Goal: Use online tool/utility: Utilize a website feature to perform a specific function

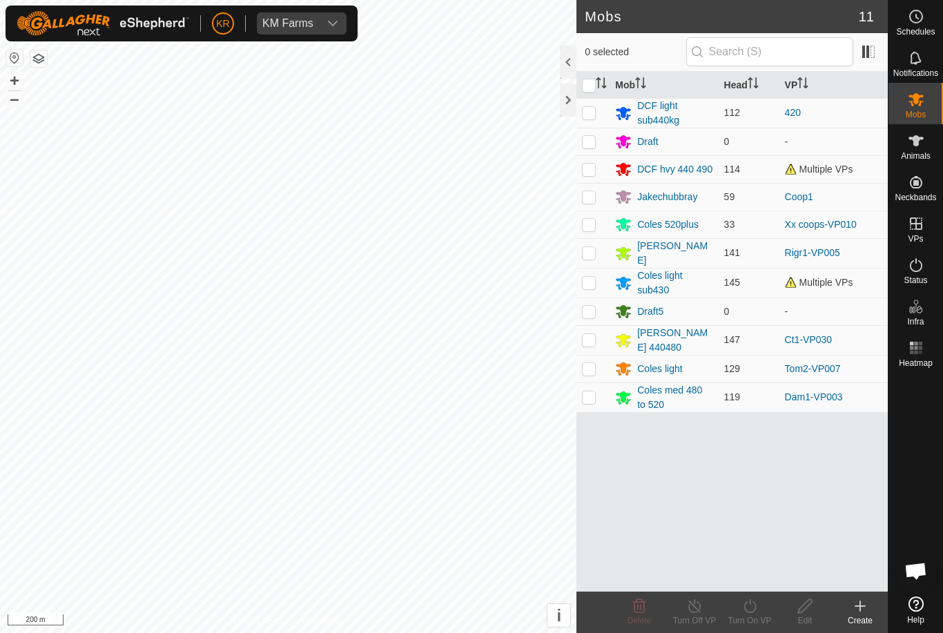
click at [593, 336] on p-checkbox at bounding box center [589, 339] width 14 height 11
checkbox input "true"
click at [764, 619] on div "Turn On VP" at bounding box center [749, 620] width 55 height 12
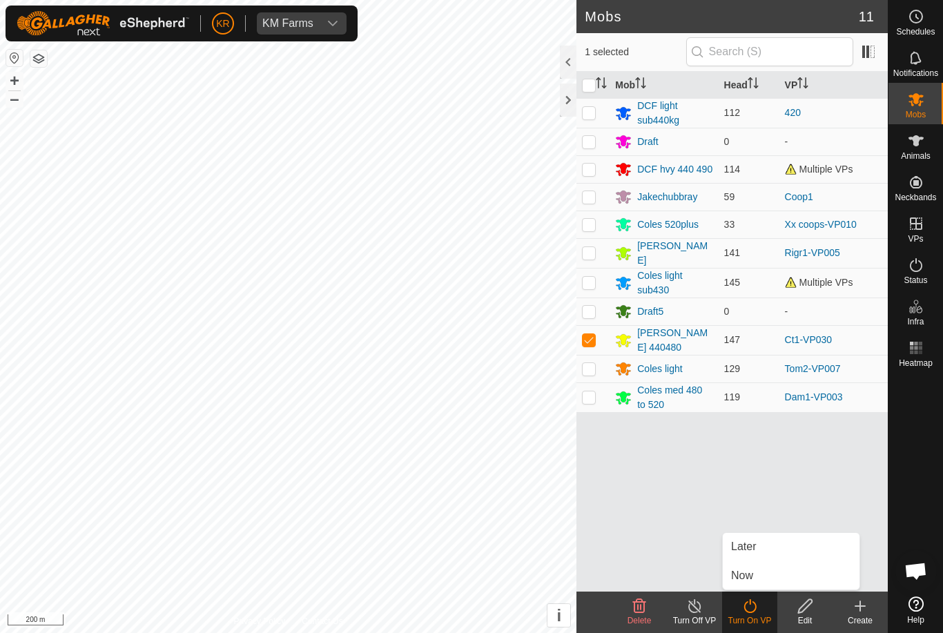
click at [778, 577] on link "Now" at bounding box center [791, 576] width 137 height 28
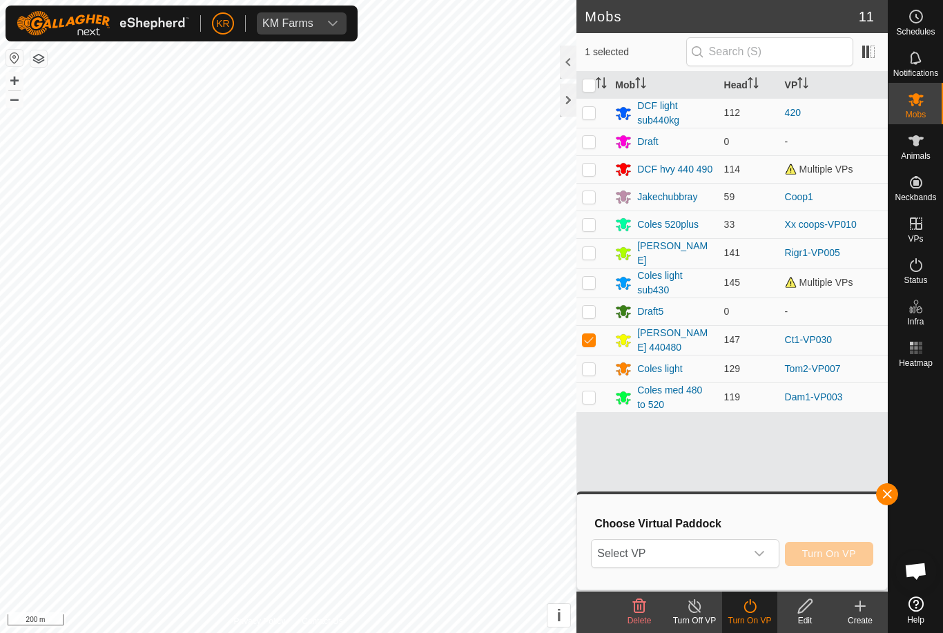
click at [755, 559] on icon "dropdown trigger" at bounding box center [759, 553] width 11 height 11
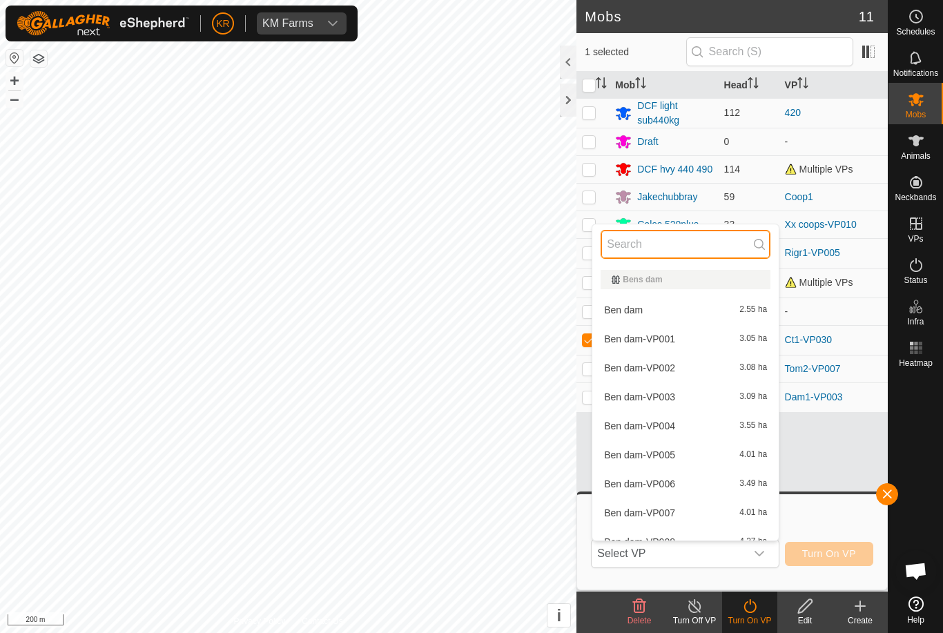
click at [706, 242] on input "text" at bounding box center [686, 244] width 170 height 29
type input "B"
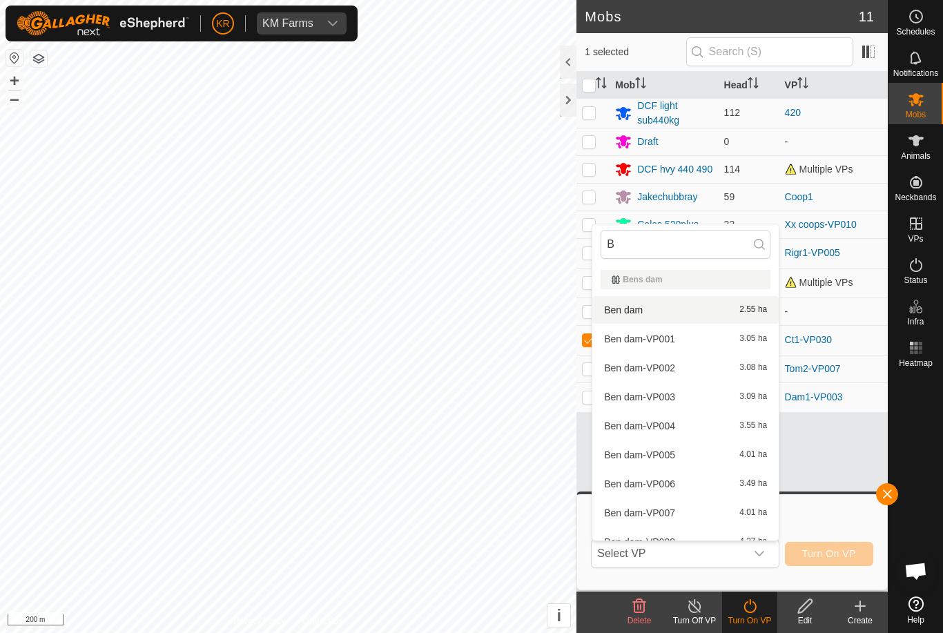
click at [724, 311] on div "Ben dam 2.55 ha" at bounding box center [686, 310] width 170 height 17
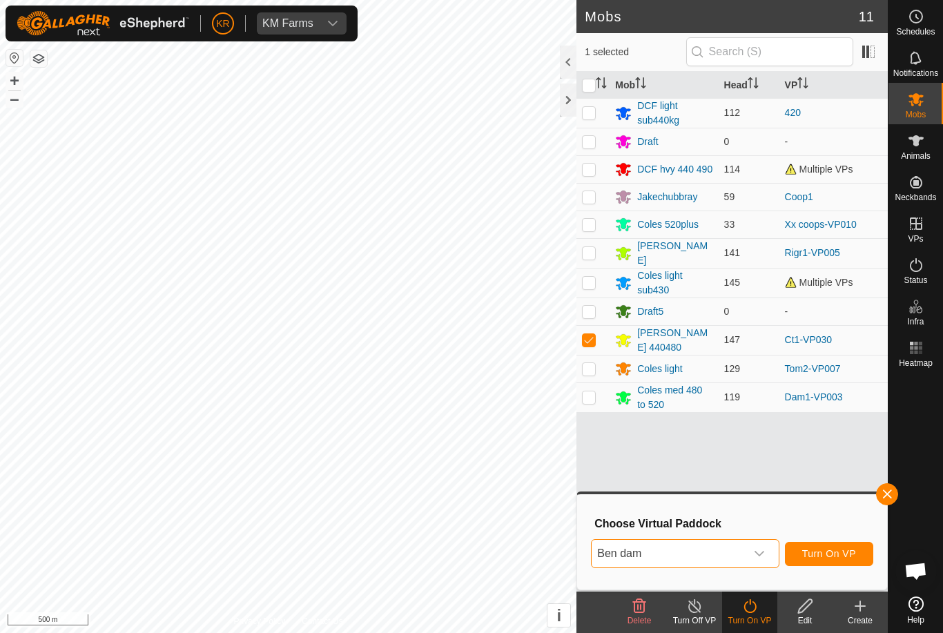
click at [596, 336] on p-checkbox at bounding box center [589, 339] width 14 height 11
checkbox input "false"
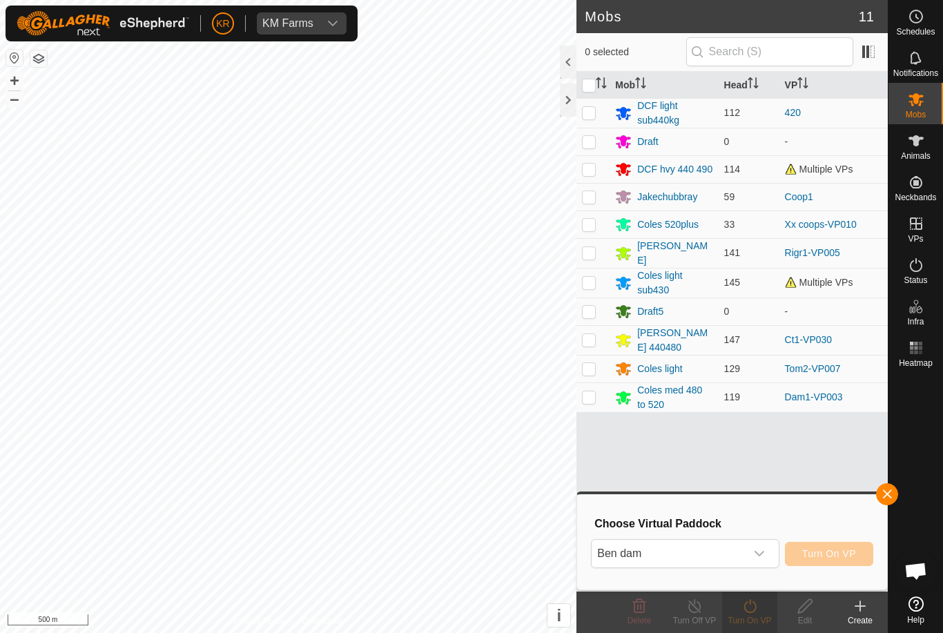
click at [700, 546] on span "Ben dam" at bounding box center [668, 554] width 153 height 28
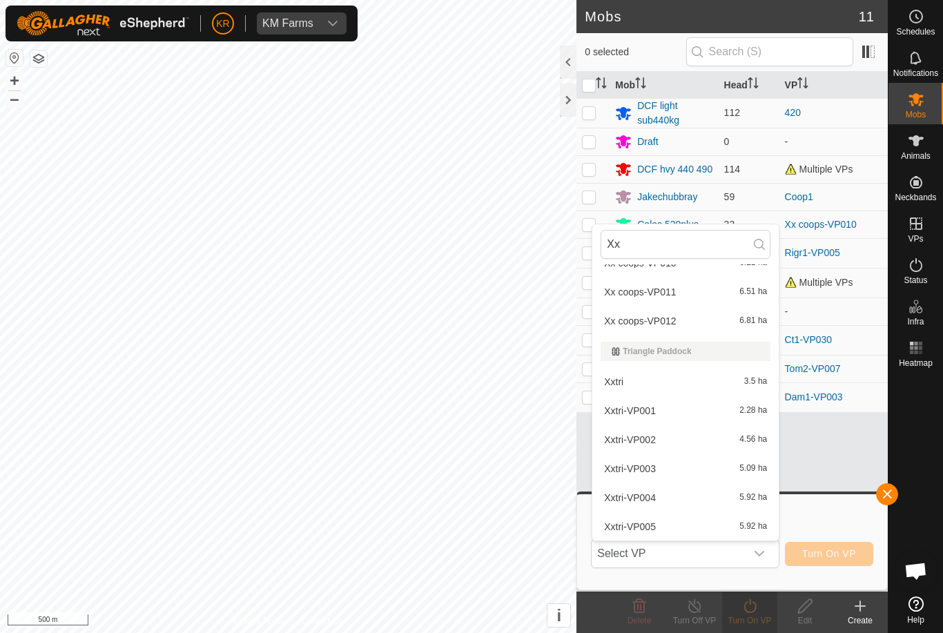
scroll to position [282, 0]
click at [680, 244] on input "Xx" at bounding box center [686, 244] width 170 height 29
type input "X"
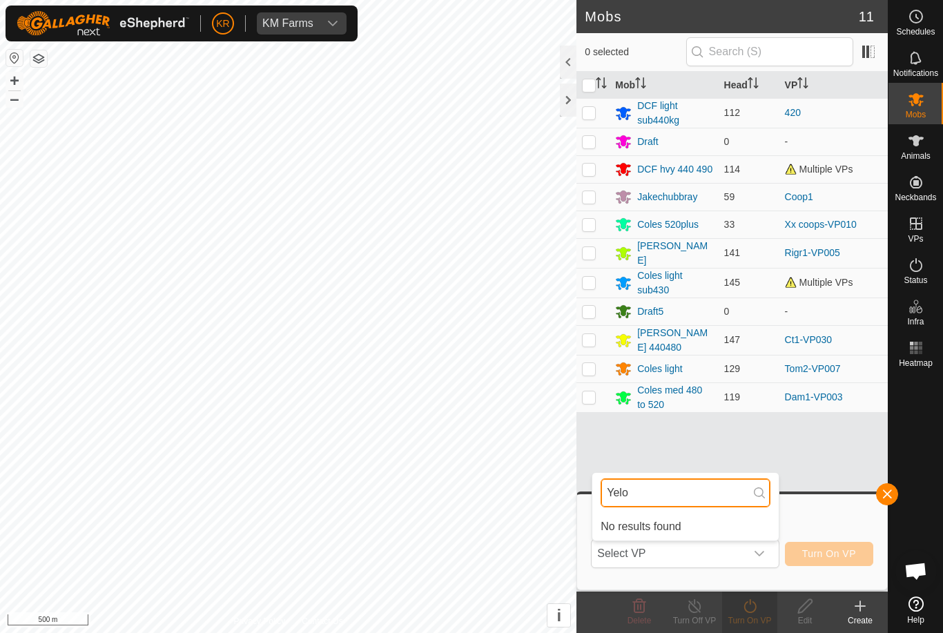
scroll to position [0, 0]
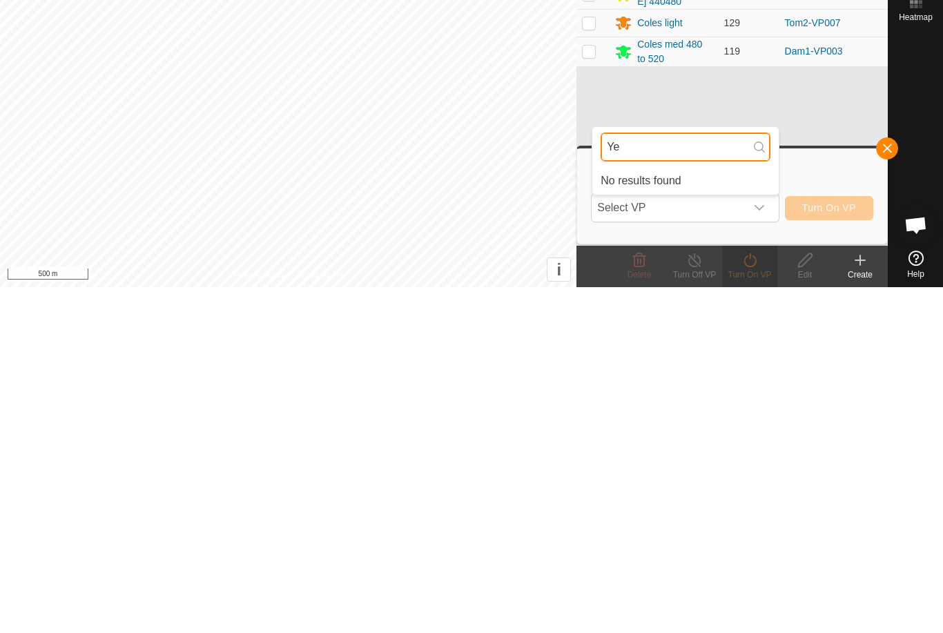
type input "Y"
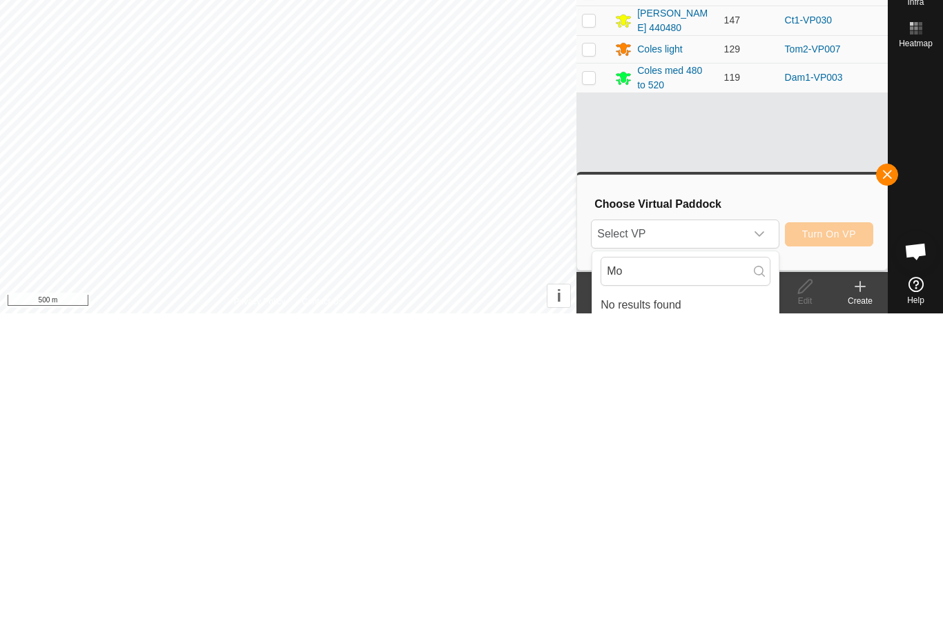
scroll to position [6, 0]
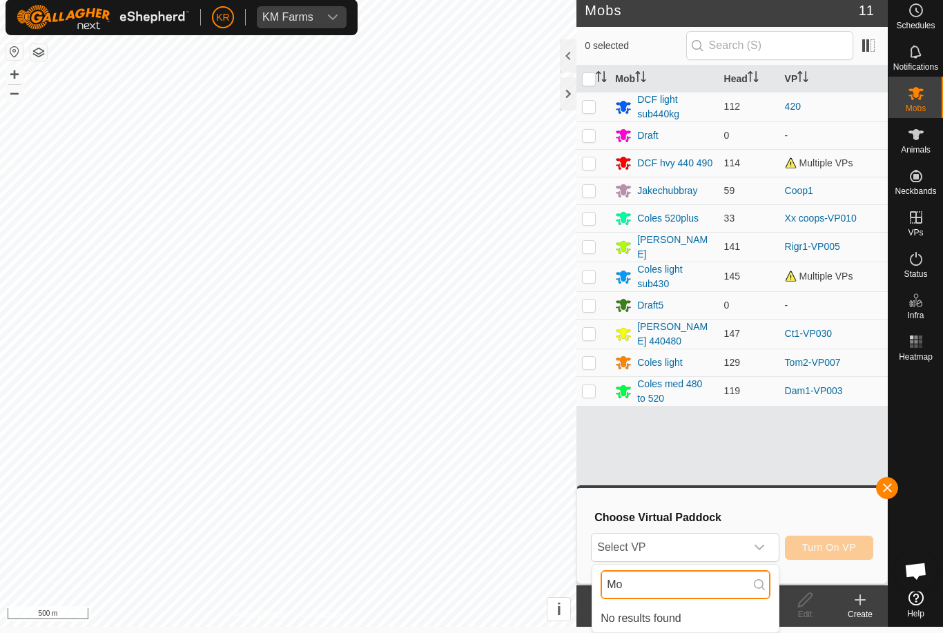
click at [659, 583] on input "Mo" at bounding box center [686, 584] width 170 height 29
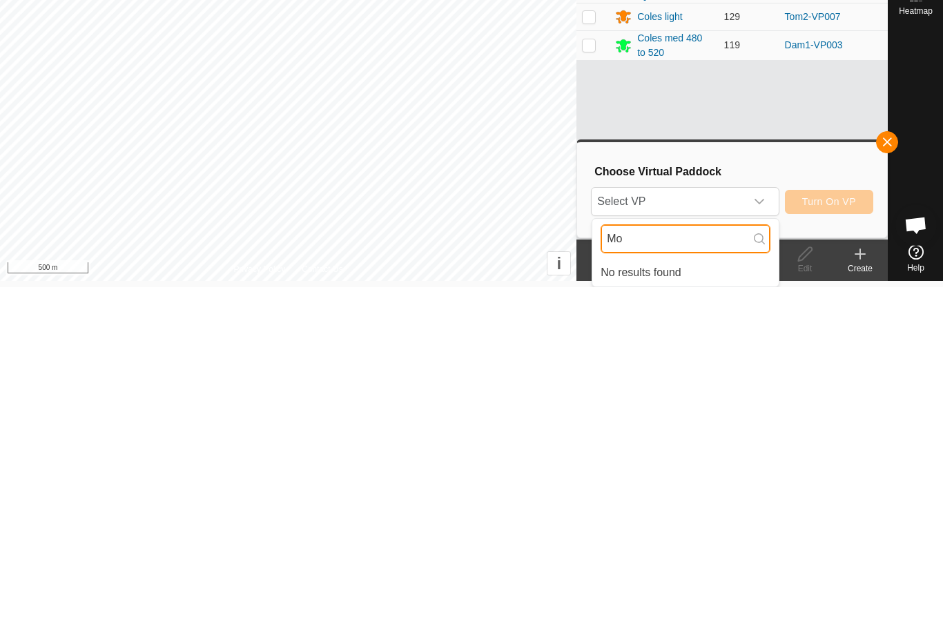
type input "M"
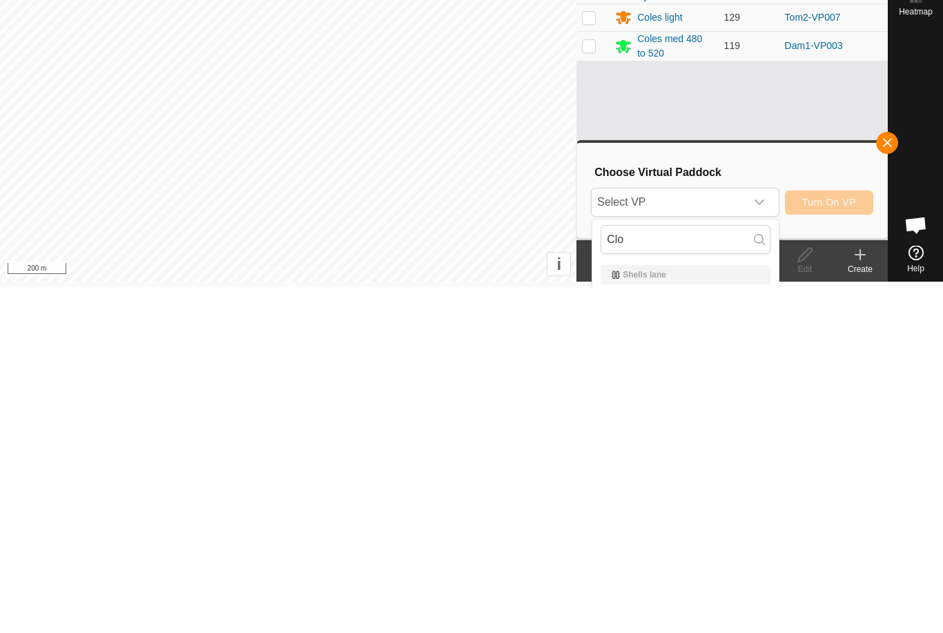
scroll to position [38, 0]
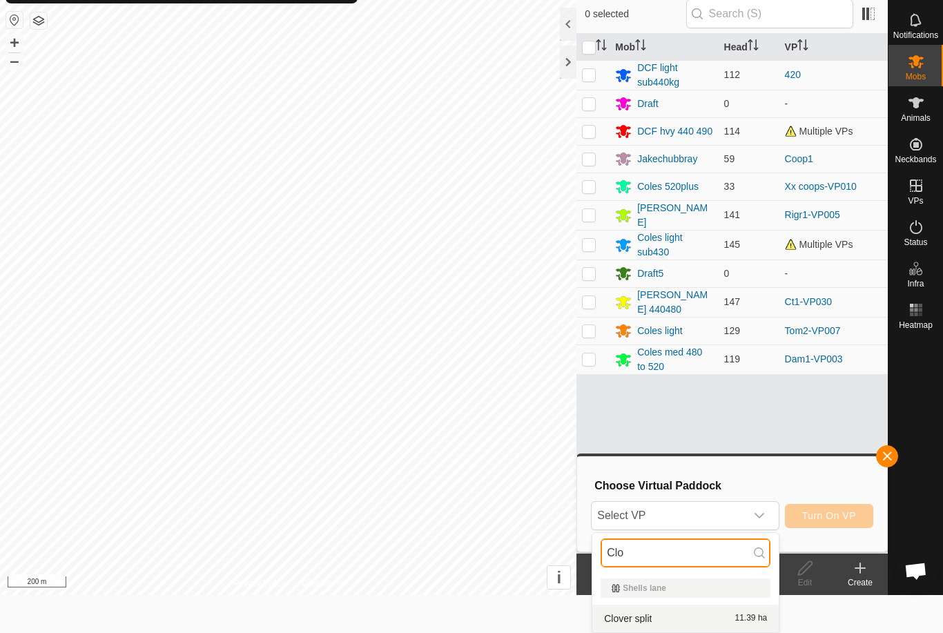
type input "Clo"
click at [733, 614] on div "Clover split 11.39 ha" at bounding box center [686, 618] width 170 height 17
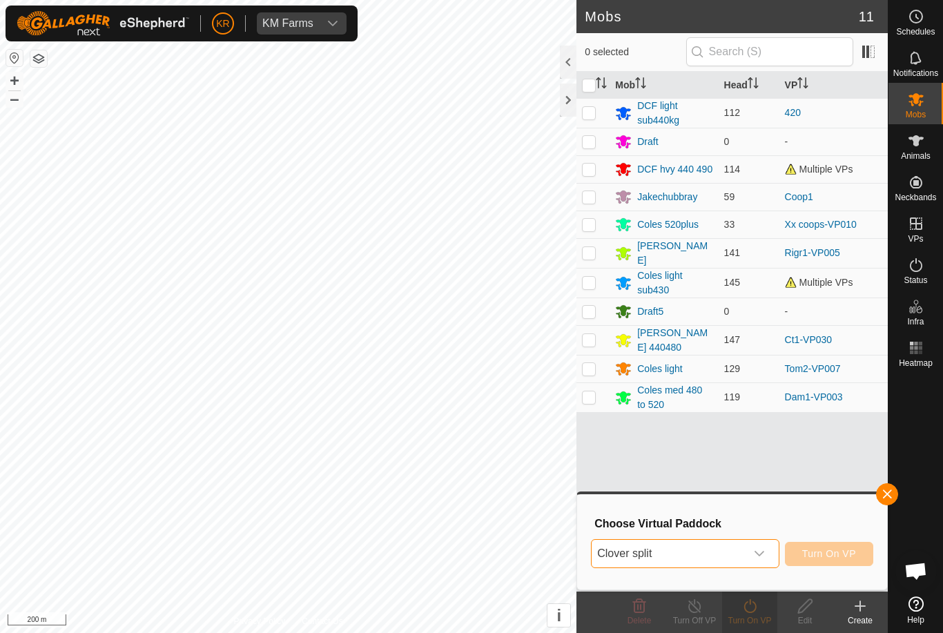
scroll to position [0, 0]
click at [596, 342] on p-checkbox at bounding box center [589, 339] width 14 height 11
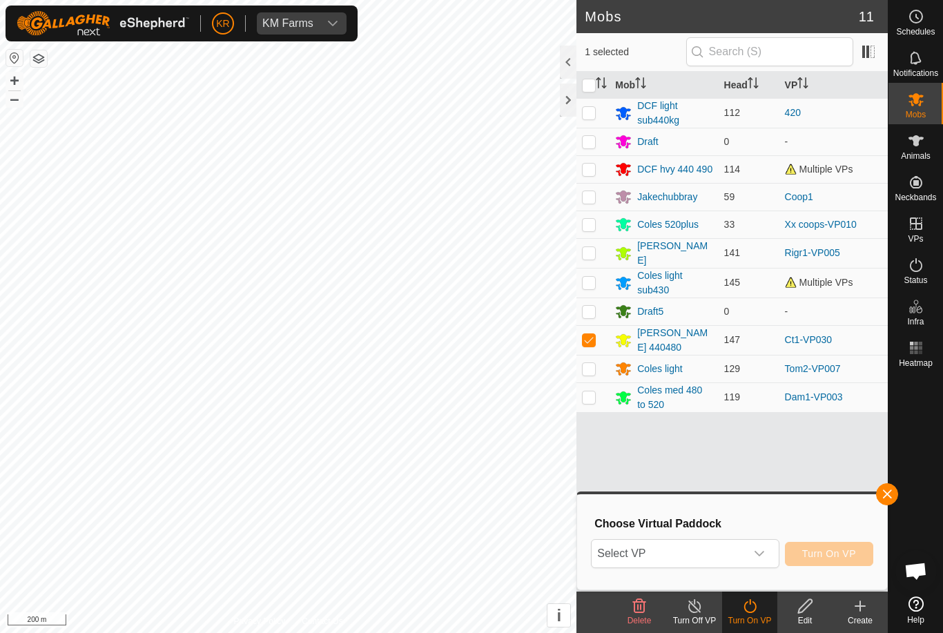
checkbox input "true"
click at [839, 549] on span "Turn On VP" at bounding box center [829, 553] width 54 height 11
click at [888, 498] on span "button" at bounding box center [887, 494] width 11 height 11
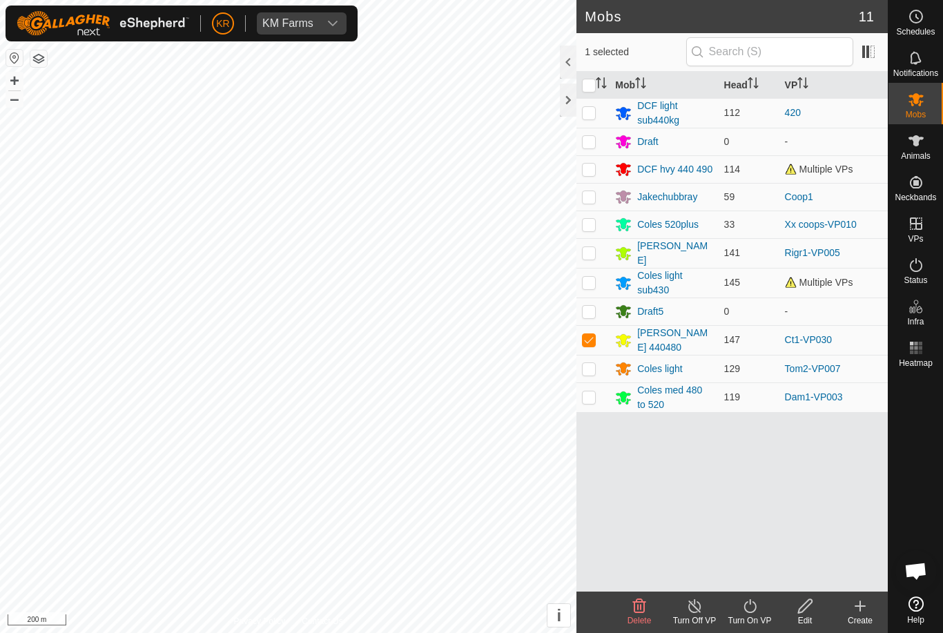
click at [746, 612] on icon at bounding box center [750, 606] width 17 height 17
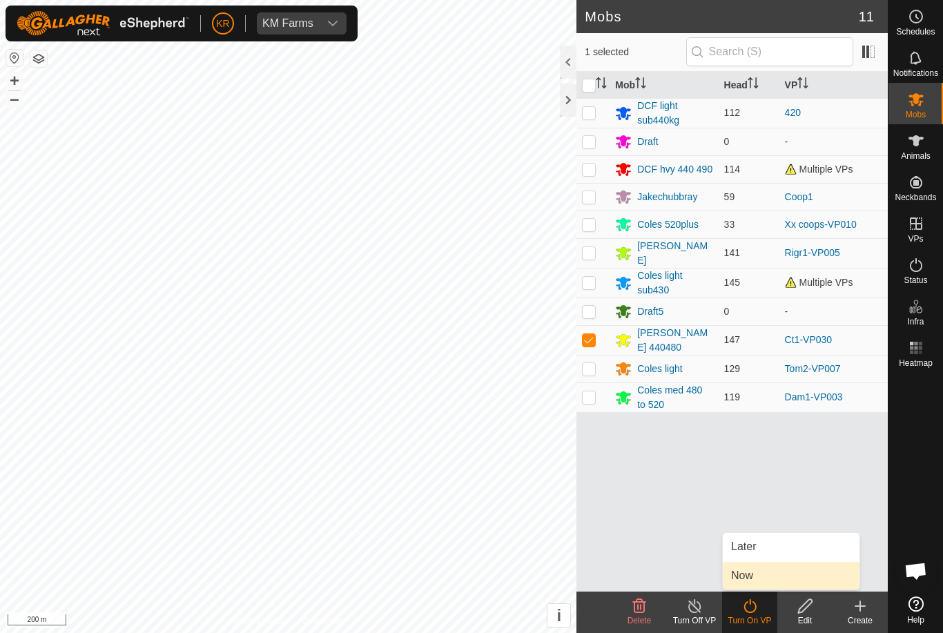
click at [750, 576] on span "Now" at bounding box center [742, 576] width 22 height 17
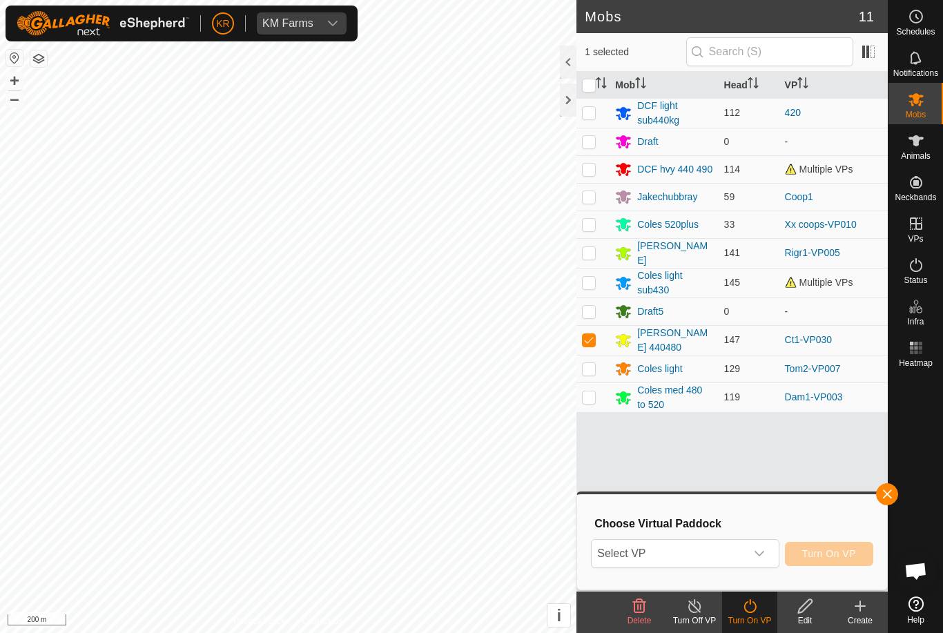
click at [717, 550] on span "Select VP" at bounding box center [668, 554] width 153 height 28
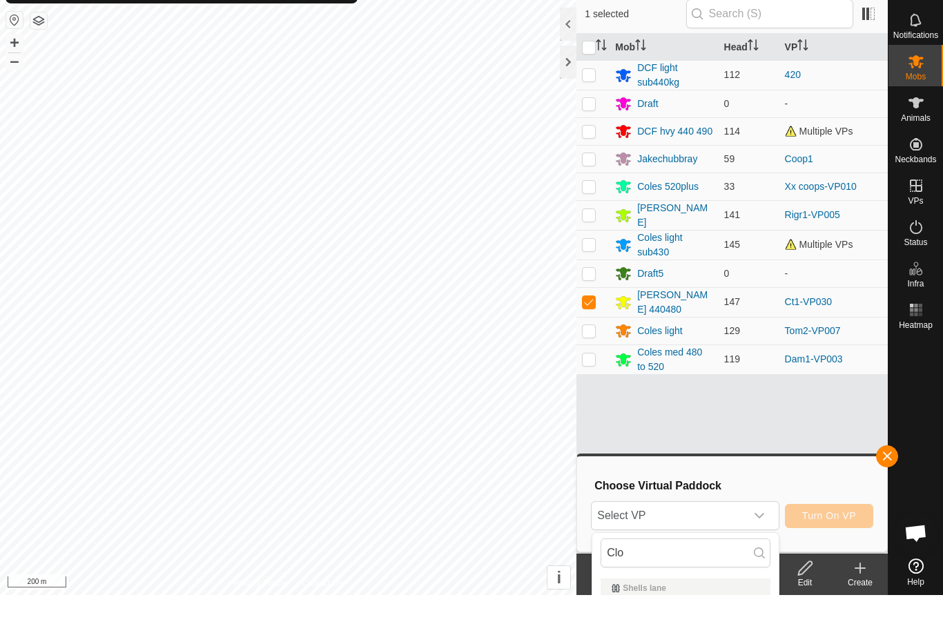
scroll to position [38, 0]
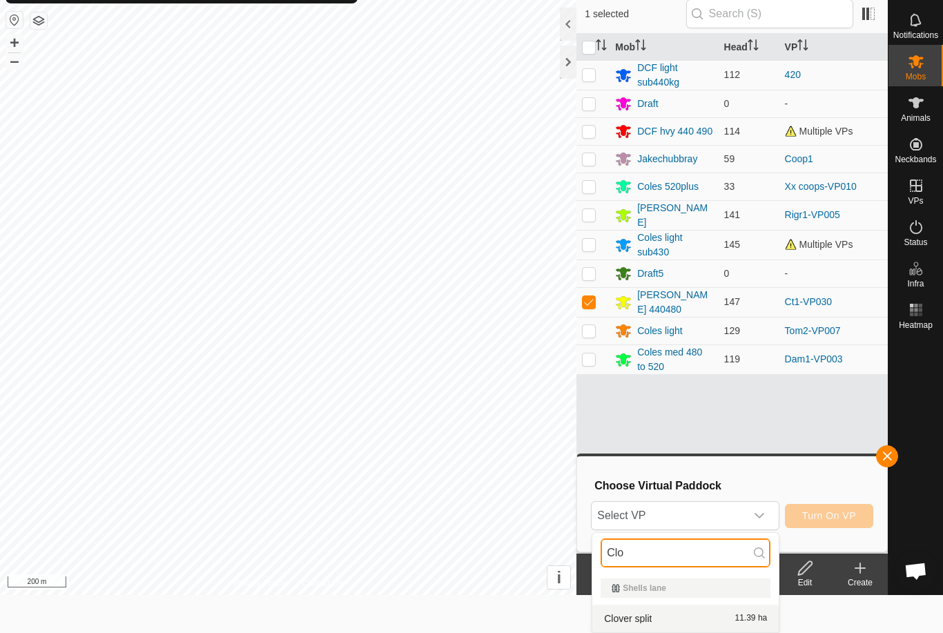
type input "Clo"
click at [666, 607] on li "Clover split 11.39 ha" at bounding box center [685, 619] width 186 height 28
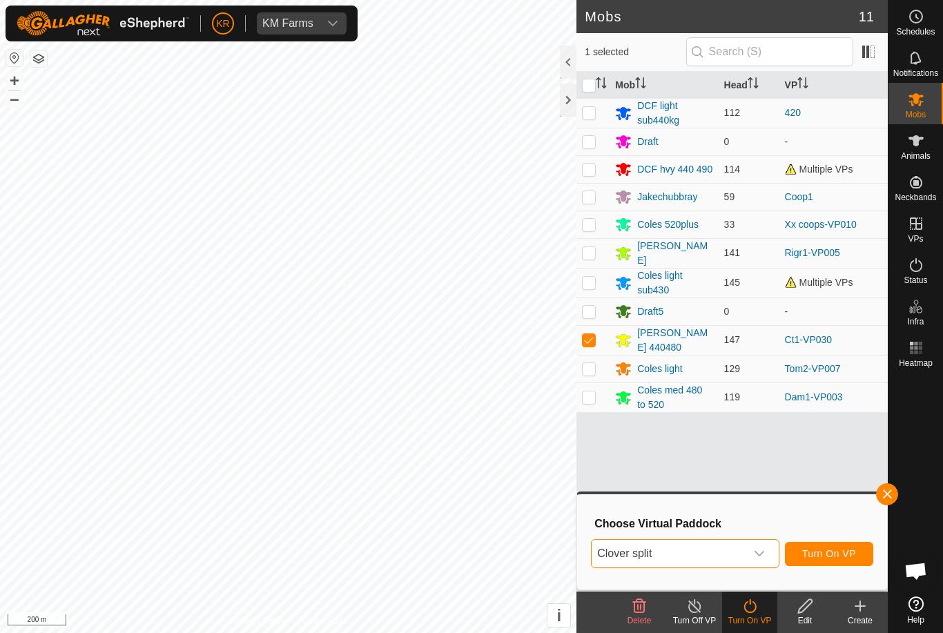
scroll to position [0, 0]
click at [831, 553] on span "Turn On VP" at bounding box center [829, 553] width 54 height 11
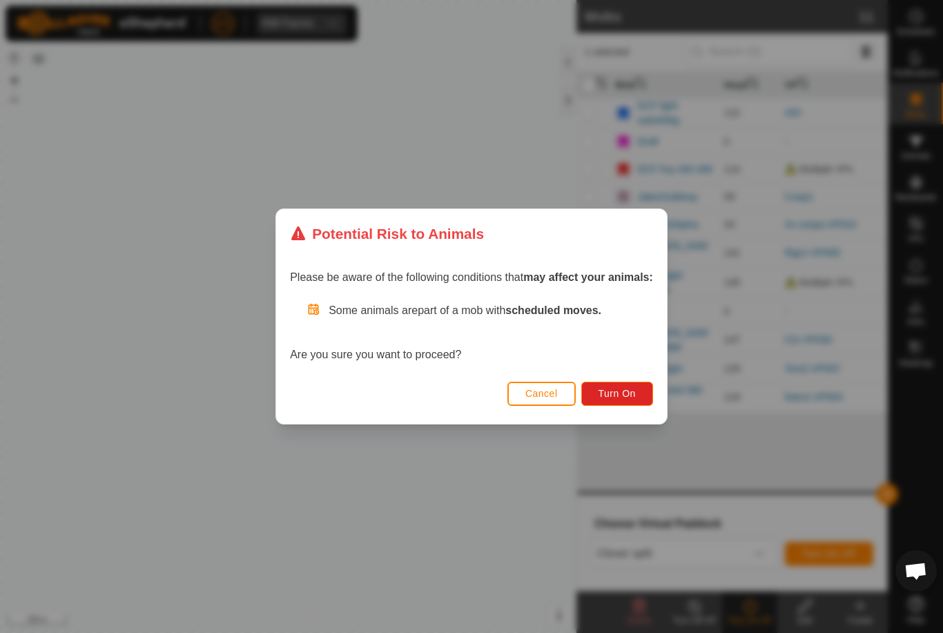
click at [627, 391] on span "Turn On" at bounding box center [617, 393] width 37 height 11
